Goal: Find specific page/section

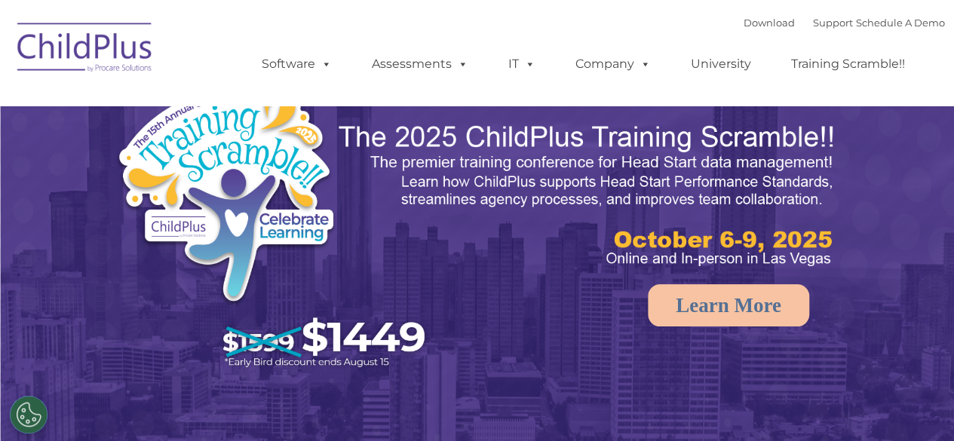
select select "MEDIUM"
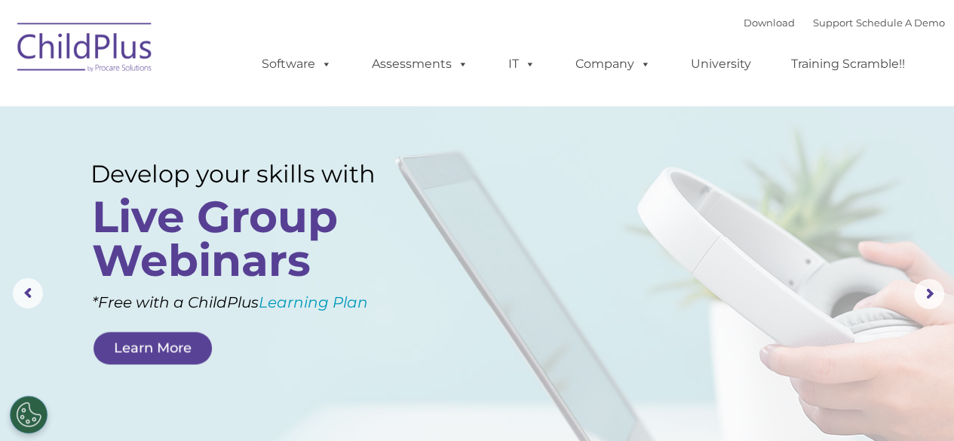
click at [646, 10] on nav "Download Support | Schedule A Demo  MENU MENU Software ChildPlus: The original…" at bounding box center [477, 53] width 954 height 106
click at [531, 31] on div "Download Support | Schedule A Demo  MENU MENU Software ChildPlus: The original…" at bounding box center [589, 52] width 714 height 83
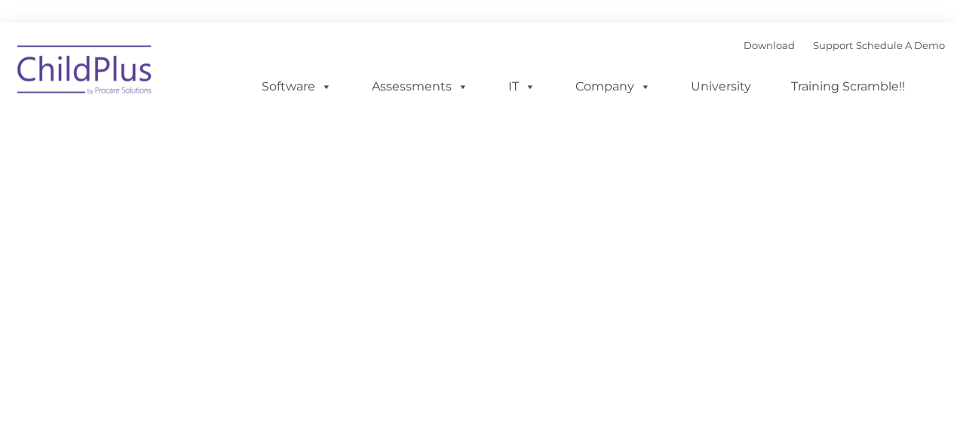
type input ""
